Goal: Task Accomplishment & Management: Manage account settings

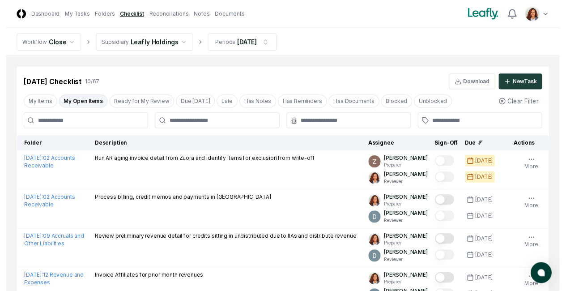
scroll to position [179, 0]
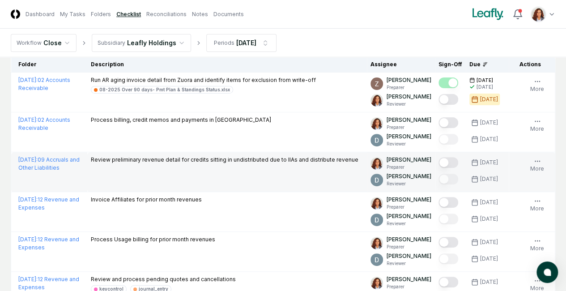
scroll to position [90, 0]
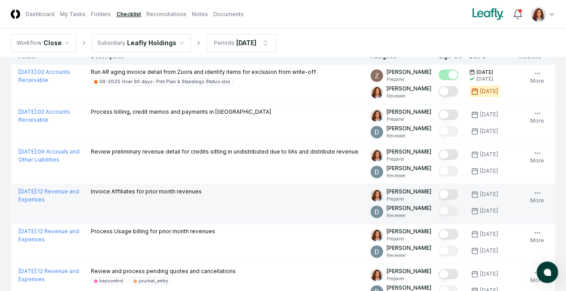
click at [439, 200] on button "Mark complete" at bounding box center [449, 194] width 20 height 11
click at [0, 0] on button "Upload" at bounding box center [0, 0] width 0 height 0
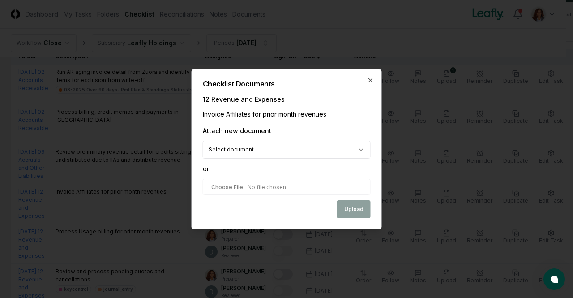
click at [237, 184] on input "file" at bounding box center [287, 187] width 168 height 16
type input "**********"
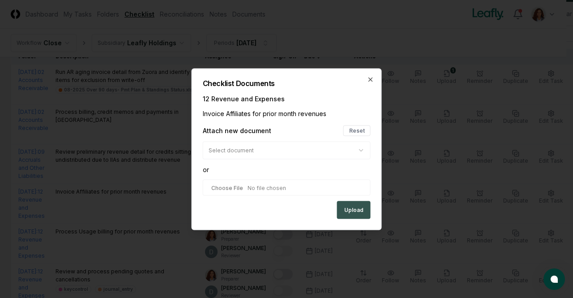
click at [350, 213] on button "Upload" at bounding box center [354, 210] width 34 height 18
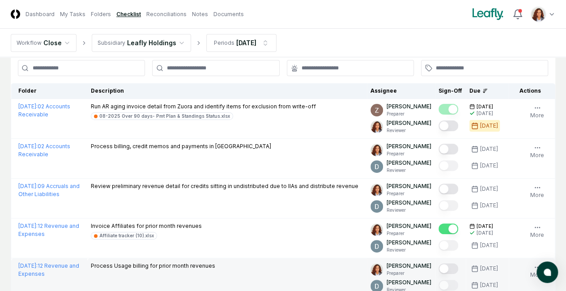
scroll to position [27, 0]
